Goal: Book appointment/travel/reservation

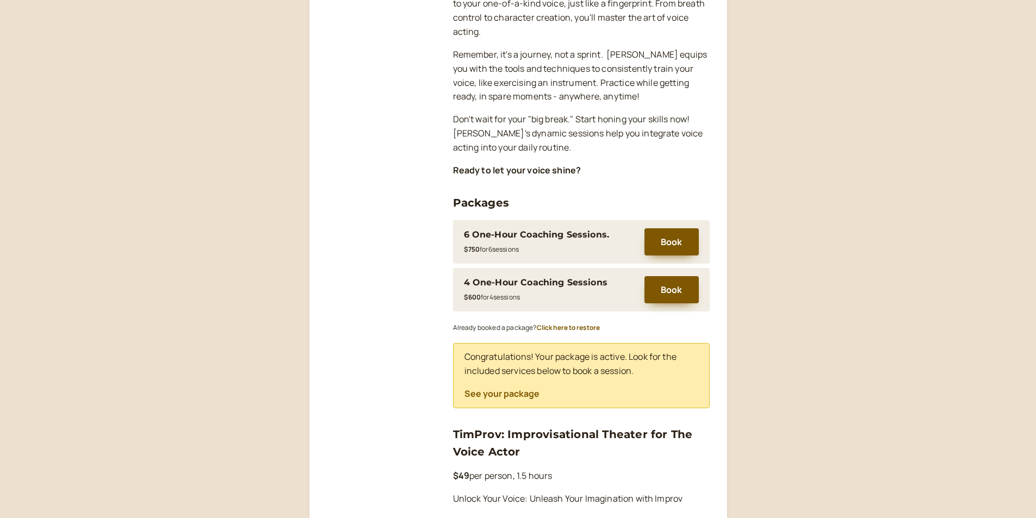
scroll to position [326, 0]
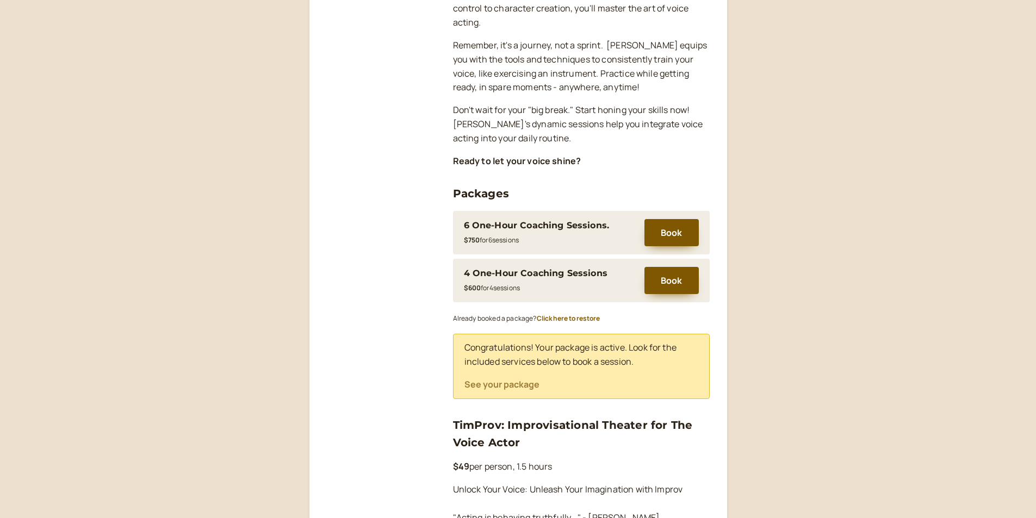
click at [497, 383] on button "See your package" at bounding box center [502, 385] width 75 height 10
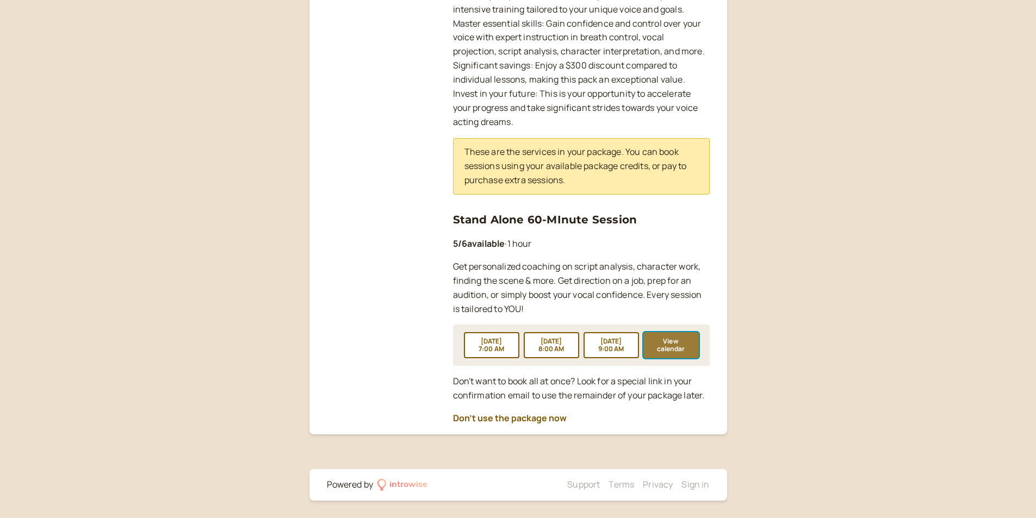
click at [688, 353] on button "View calendar" at bounding box center [670, 345] width 55 height 26
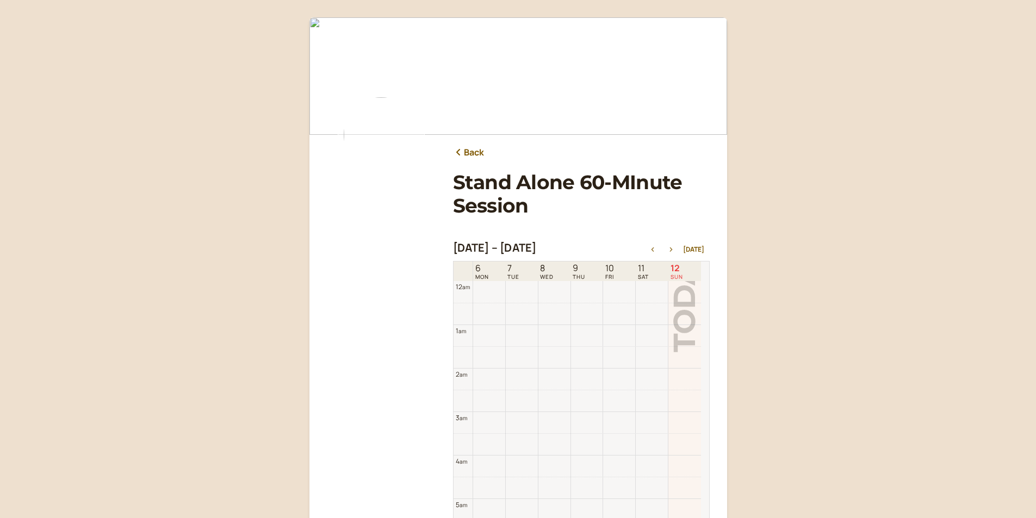
scroll to position [349, 0]
click at [674, 248] on icon "button" at bounding box center [671, 249] width 13 height 4
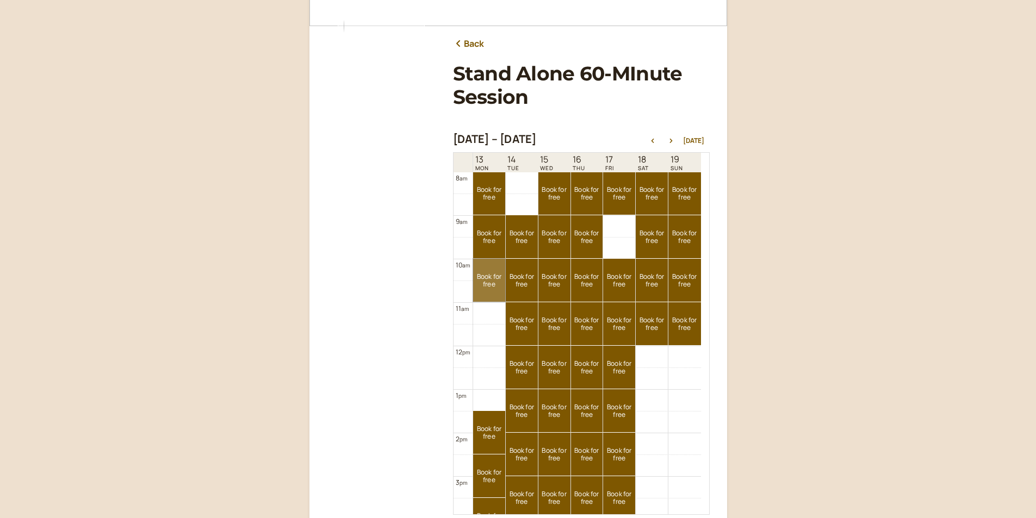
click at [495, 283] on link "Book for free free" at bounding box center [489, 280] width 32 height 43
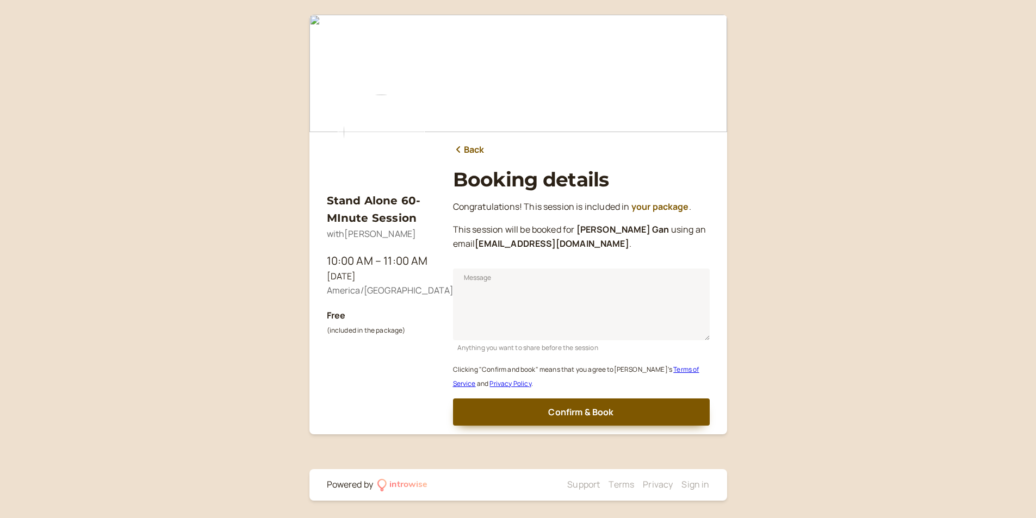
scroll to position [3, 0]
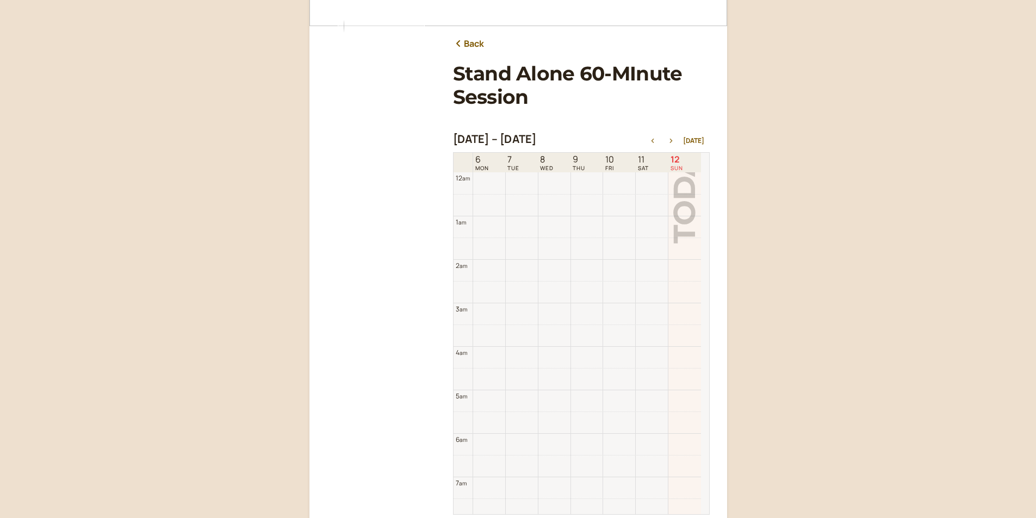
scroll to position [349, 0]
click at [675, 140] on icon "button" at bounding box center [671, 141] width 13 height 4
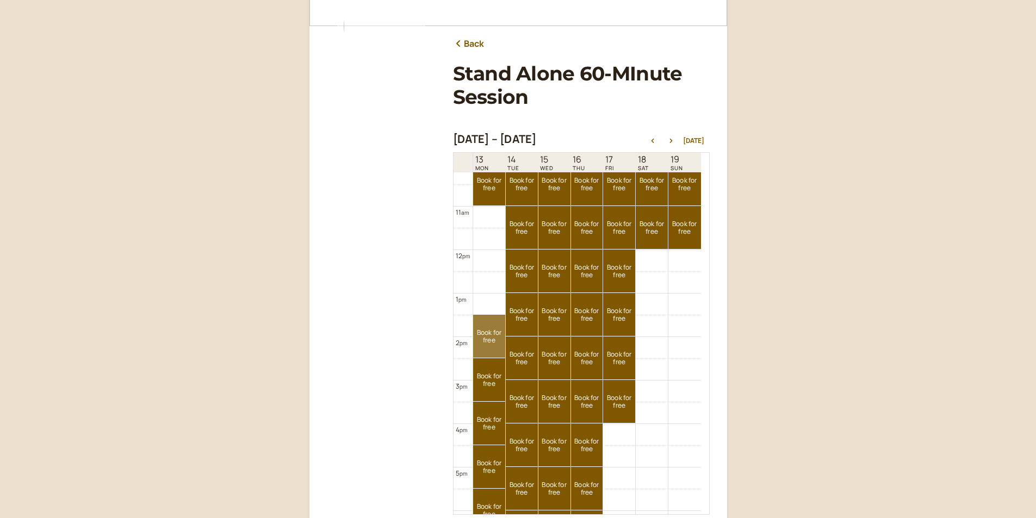
scroll to position [457, 0]
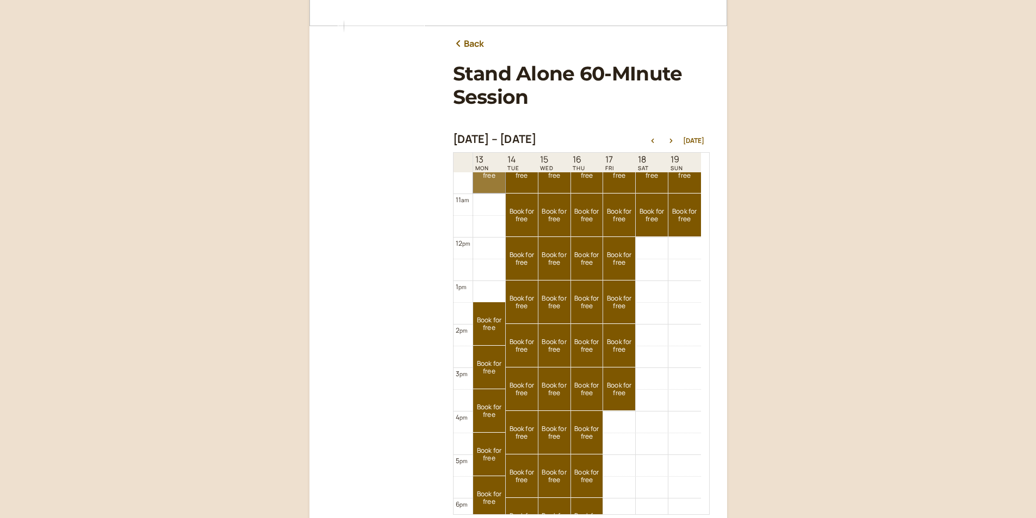
click at [486, 189] on link "Book for free free" at bounding box center [489, 171] width 32 height 43
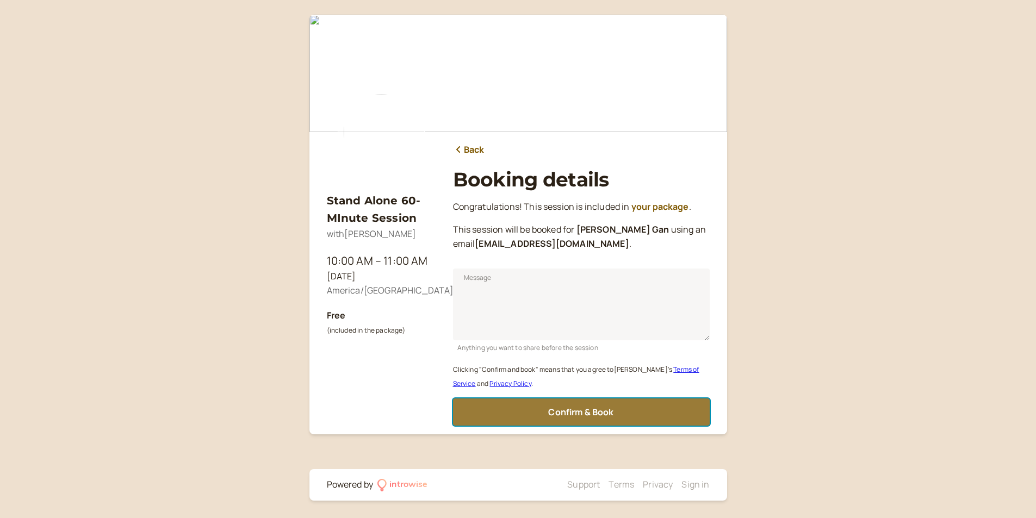
click at [553, 414] on span "Confirm & Book" at bounding box center [580, 412] width 65 height 12
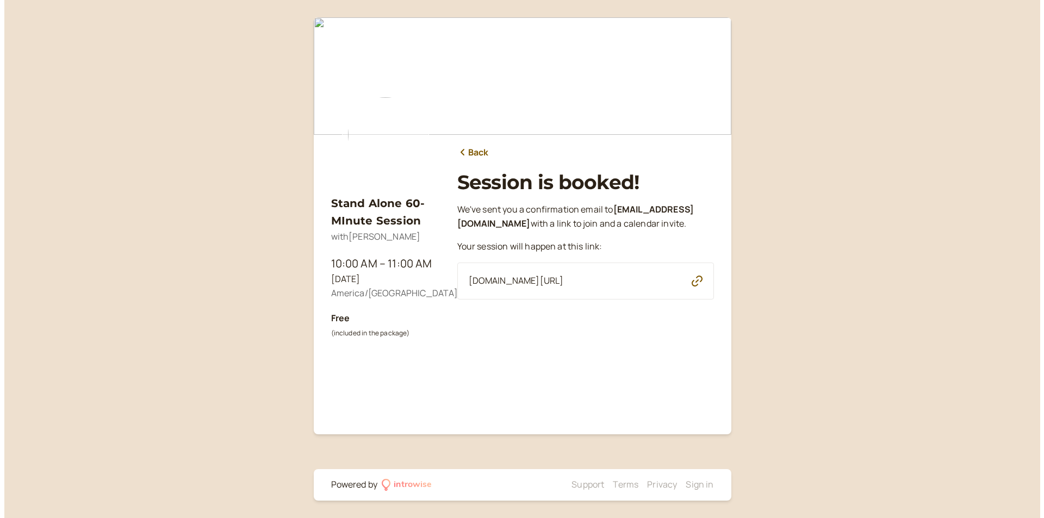
scroll to position [0, 0]
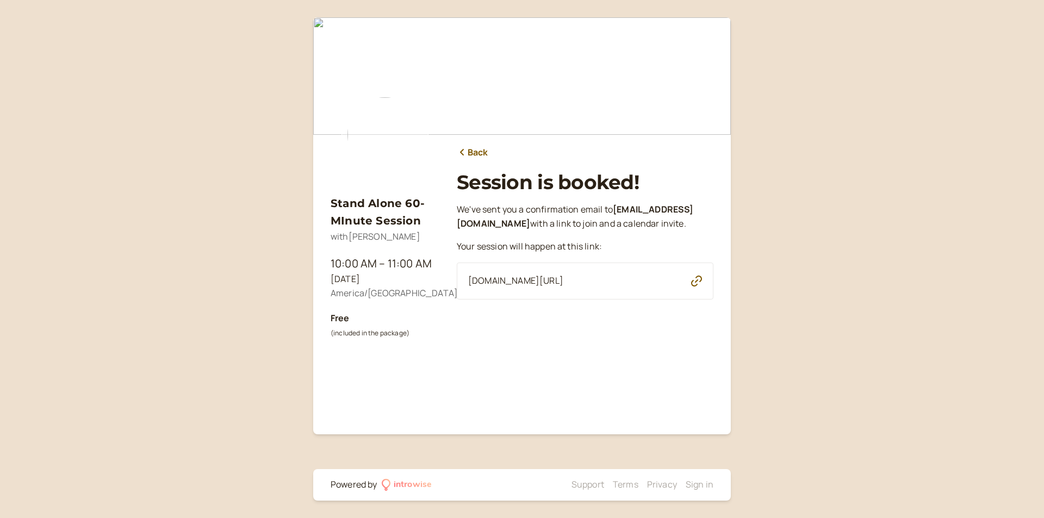
click at [698, 287] on icon "button" at bounding box center [696, 281] width 11 height 11
